Goal: Transaction & Acquisition: Download file/media

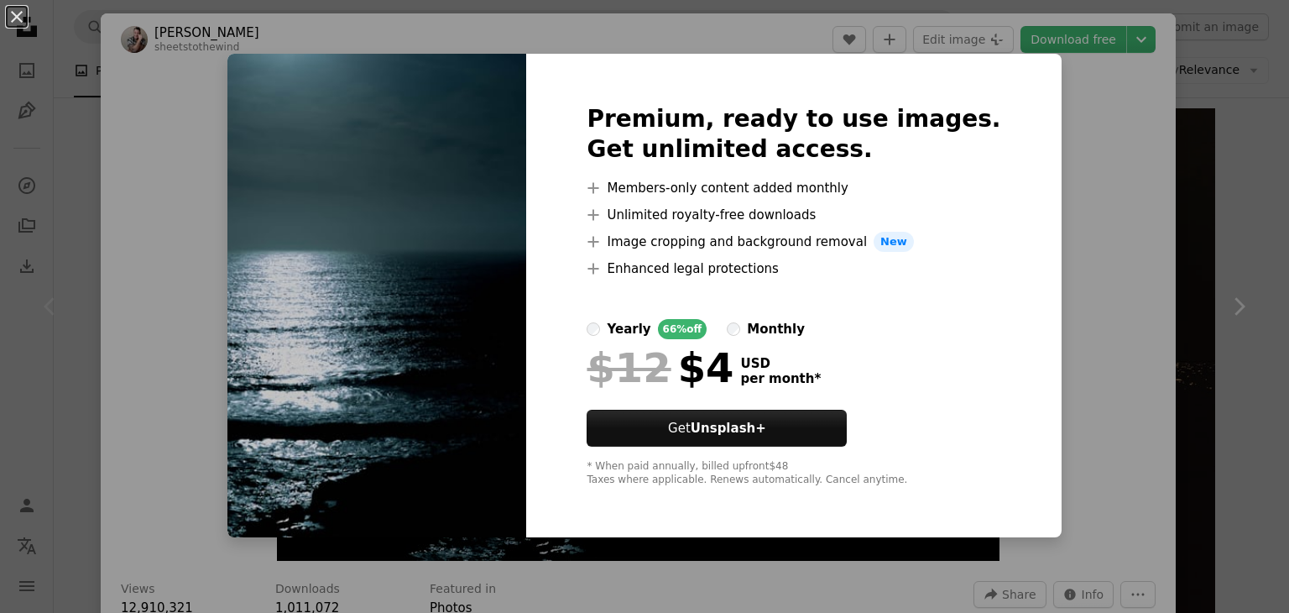
scroll to position [2, 0]
click at [1097, 175] on div "An X shape Premium, ready to use images. Get unlimited access. A plus sign Memb…" at bounding box center [644, 306] width 1289 height 613
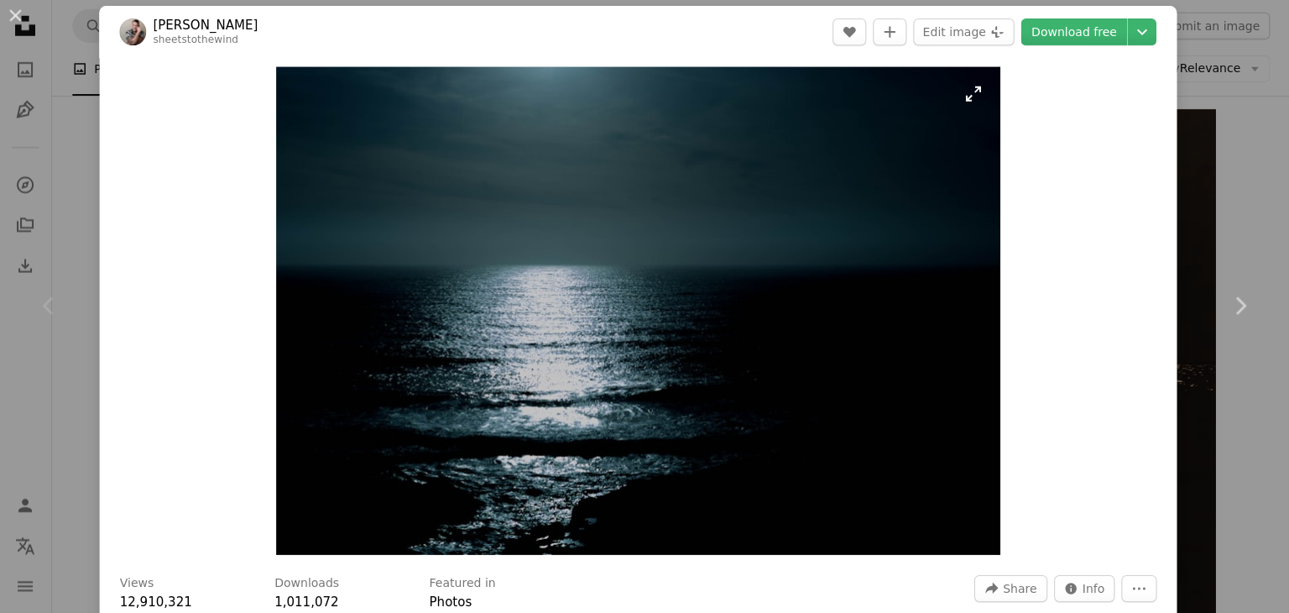
scroll to position [1421, 0]
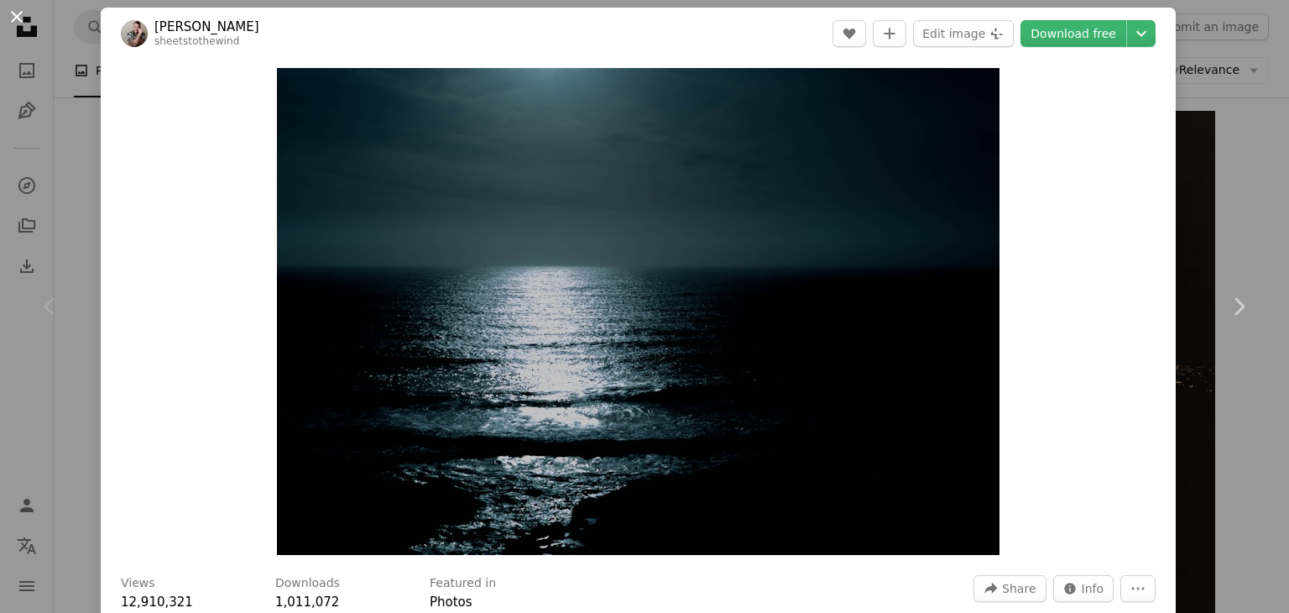
click at [22, 13] on button "An X shape" at bounding box center [17, 17] width 20 height 20
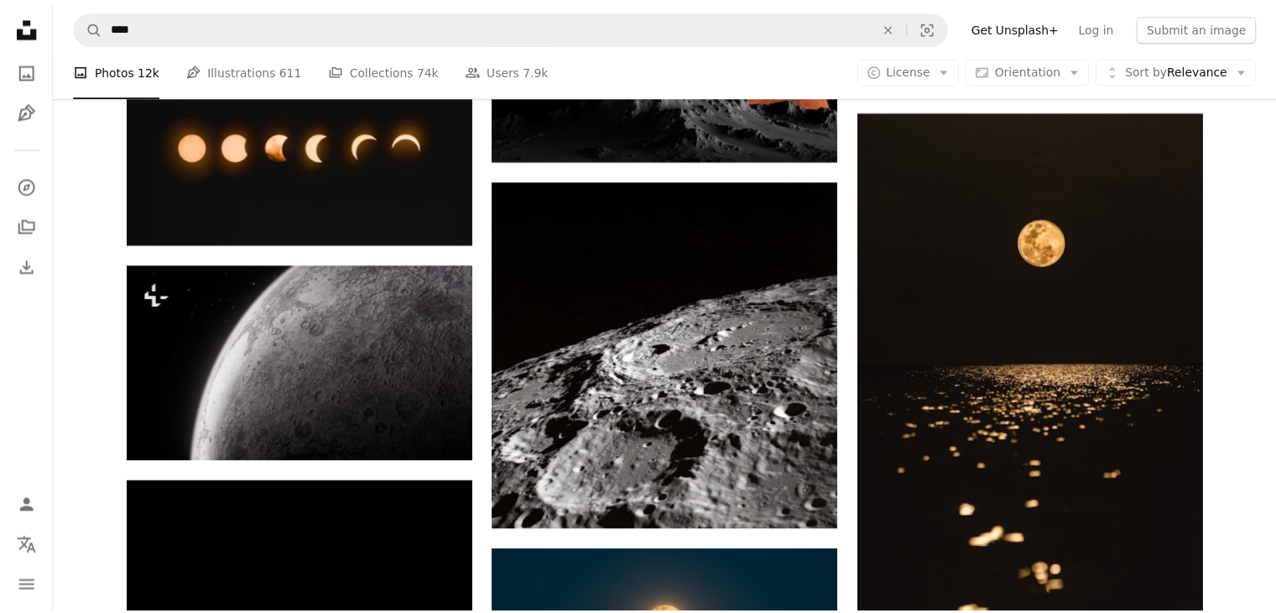
scroll to position [1423, 0]
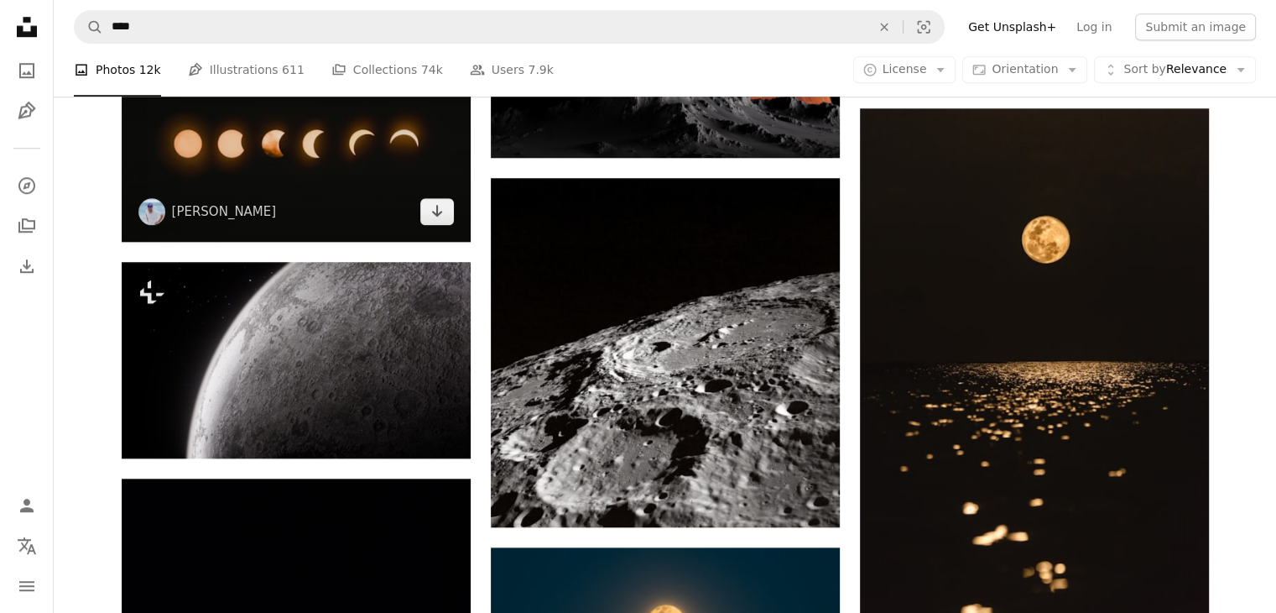
click at [355, 185] on img at bounding box center [296, 143] width 349 height 196
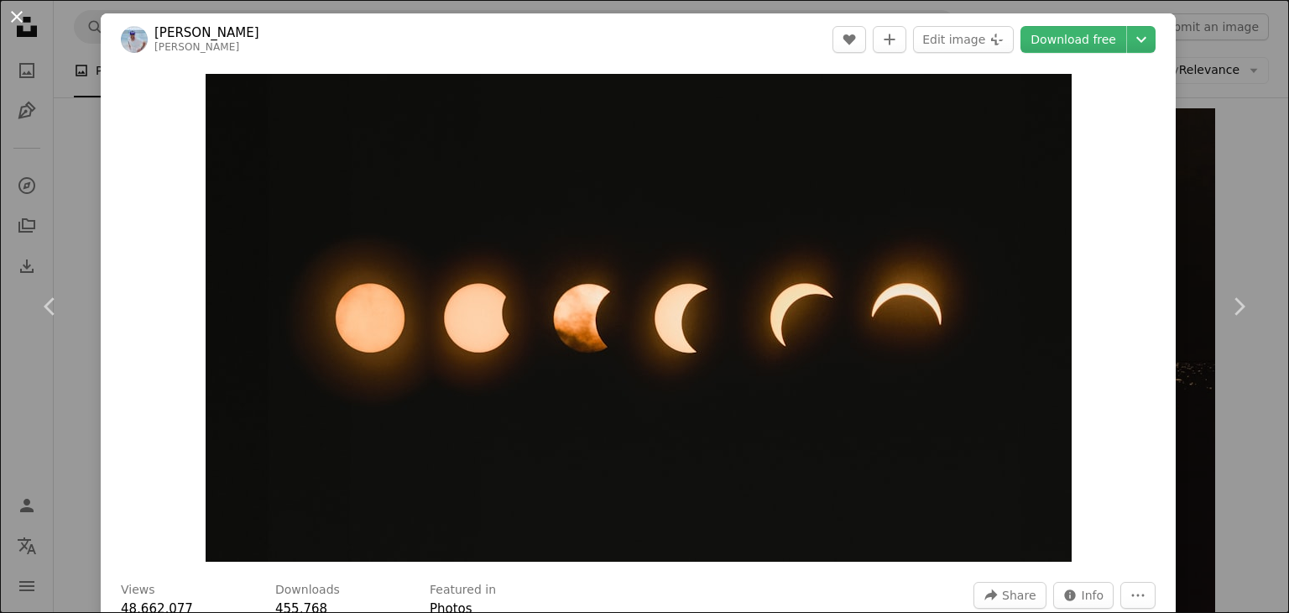
click at [11, 16] on button "An X shape" at bounding box center [17, 17] width 20 height 20
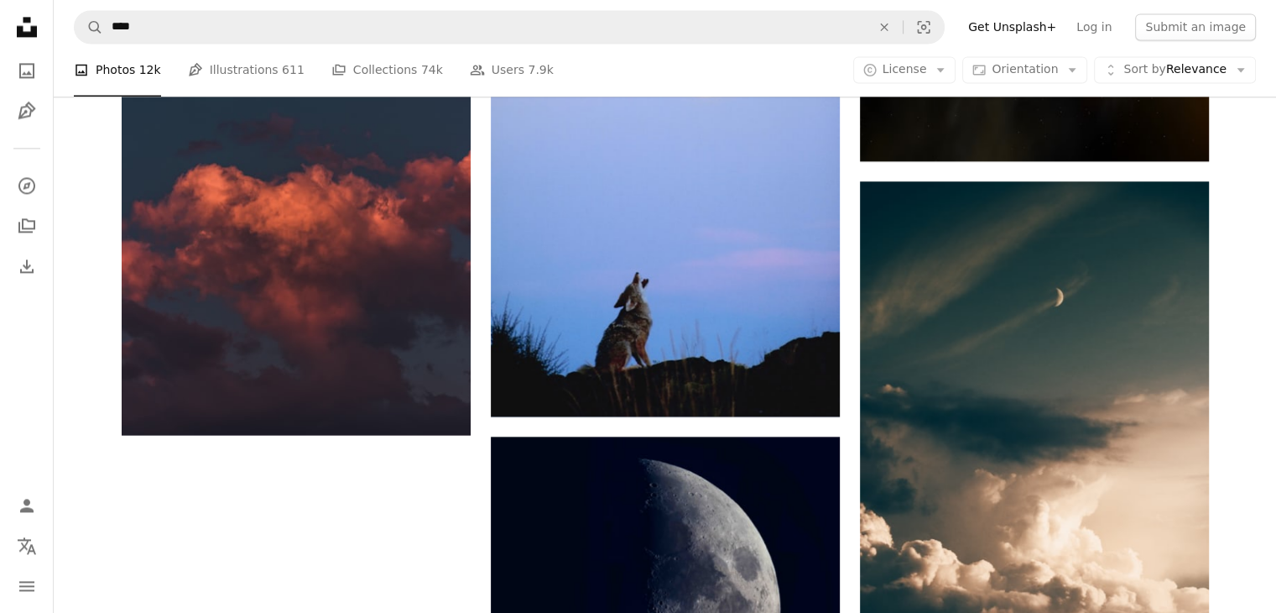
scroll to position [2796, 0]
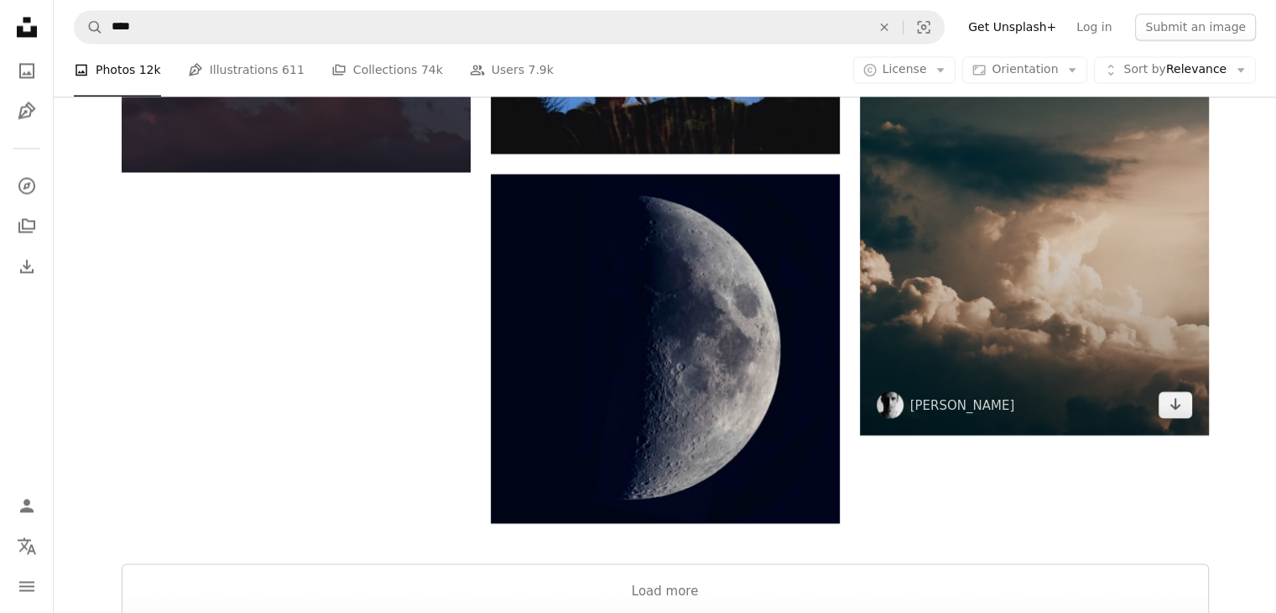
click at [934, 328] on img at bounding box center [1034, 177] width 349 height 517
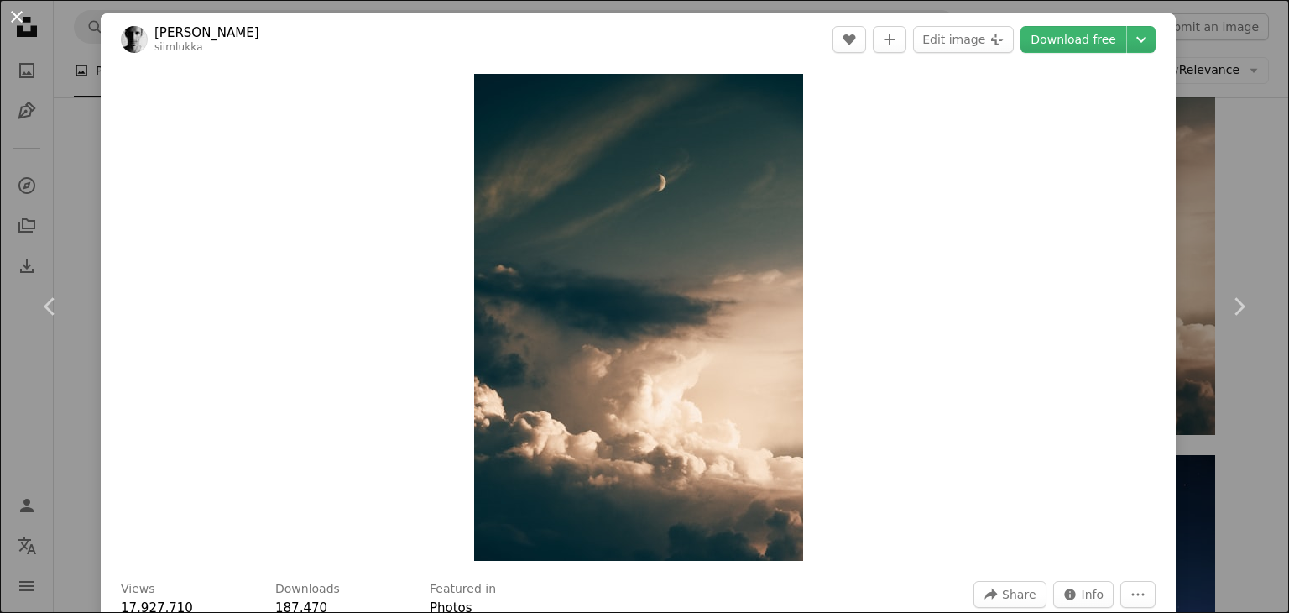
click at [21, 8] on button "An X shape" at bounding box center [17, 17] width 20 height 20
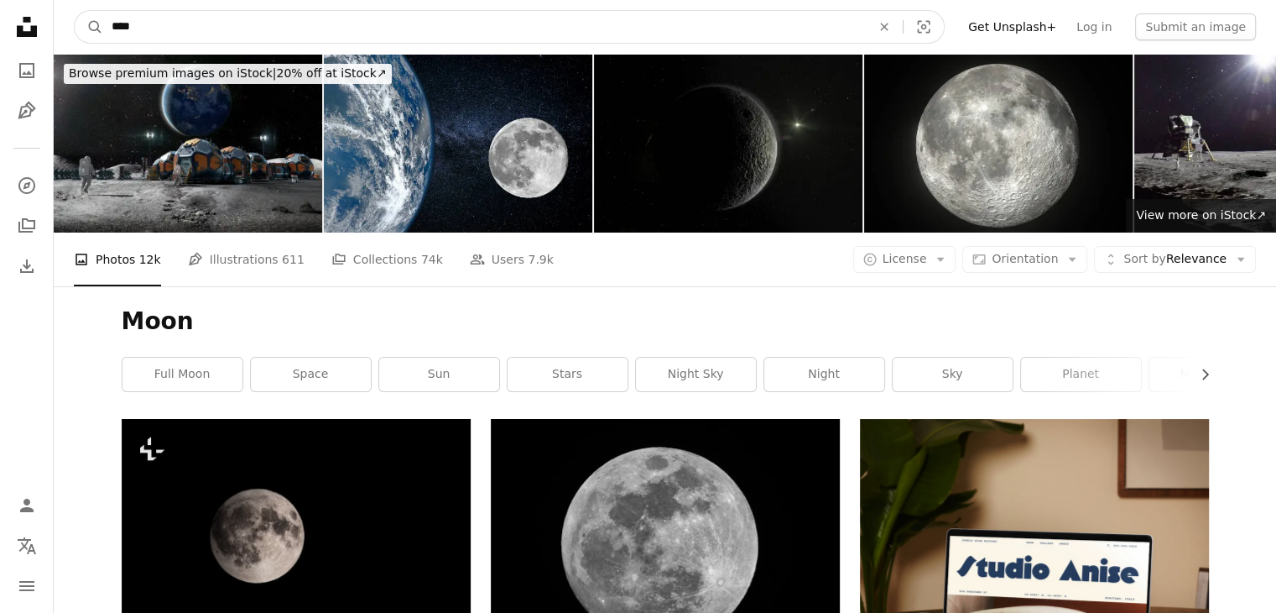
click at [640, 21] on input "****" at bounding box center [484, 27] width 763 height 32
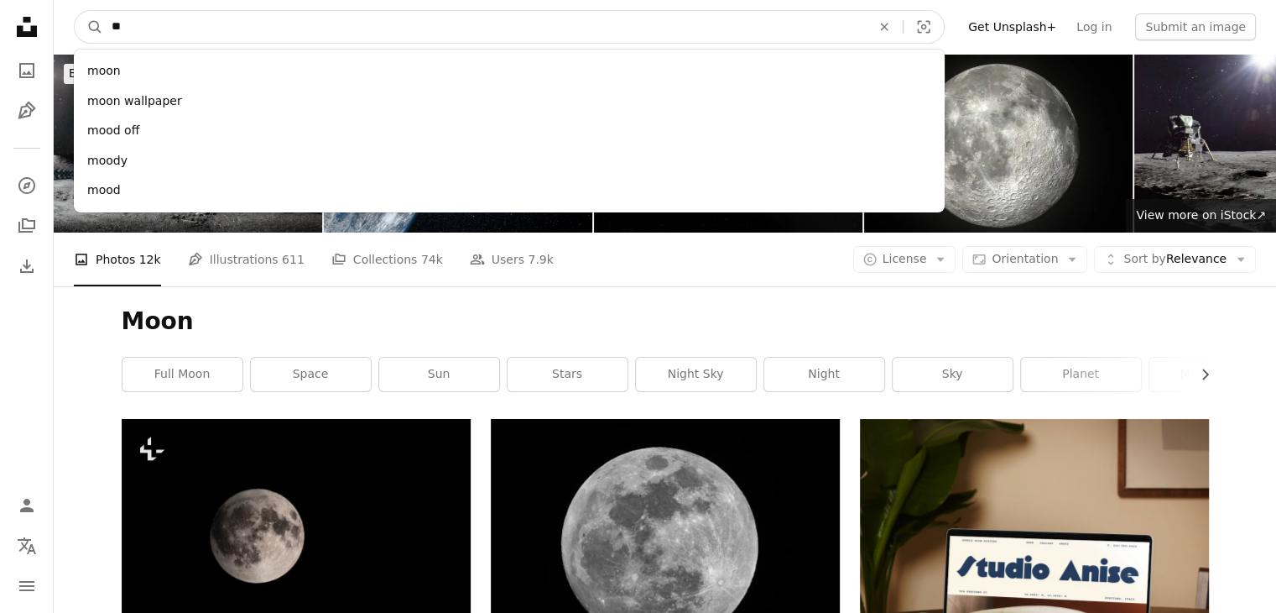
type input "*"
type input "******"
click button "A magnifying glass" at bounding box center [89, 27] width 29 height 32
